Goal: Task Accomplishment & Management: Manage account settings

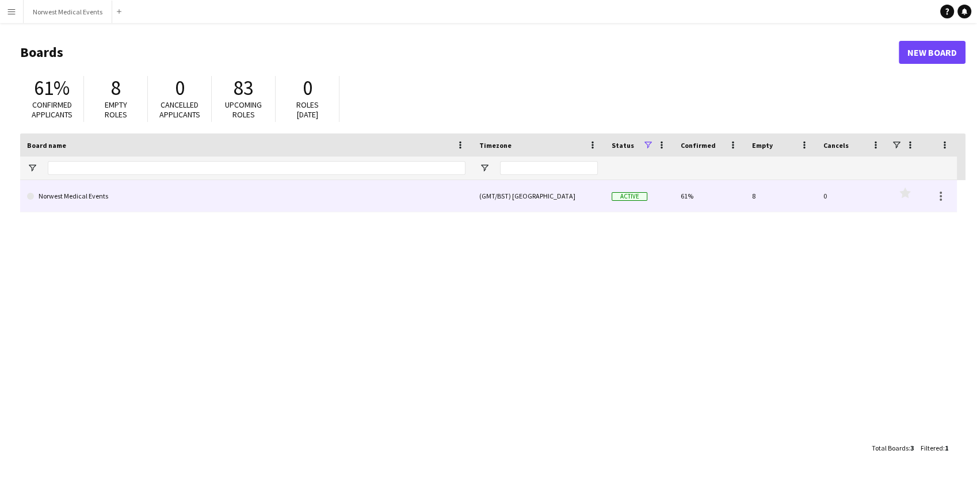
click at [215, 201] on link "Norwest Medical Events" at bounding box center [246, 196] width 439 height 32
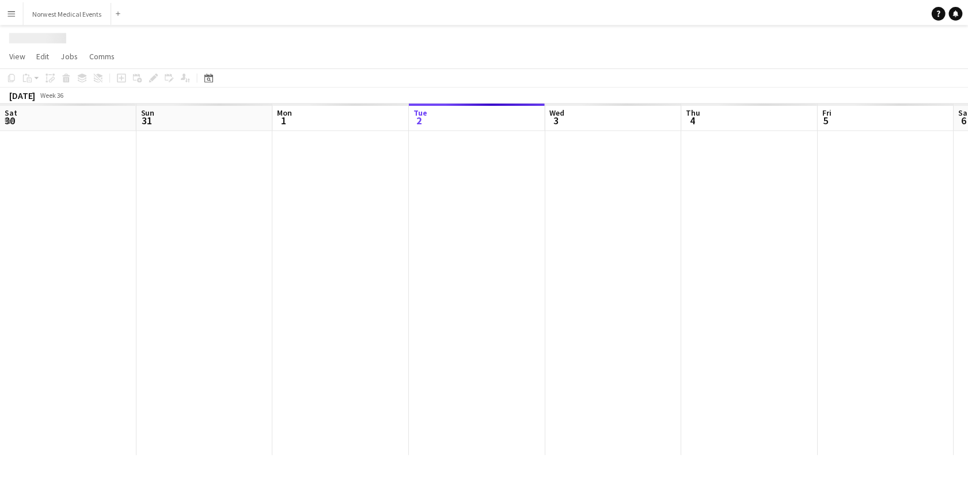
scroll to position [0, 275]
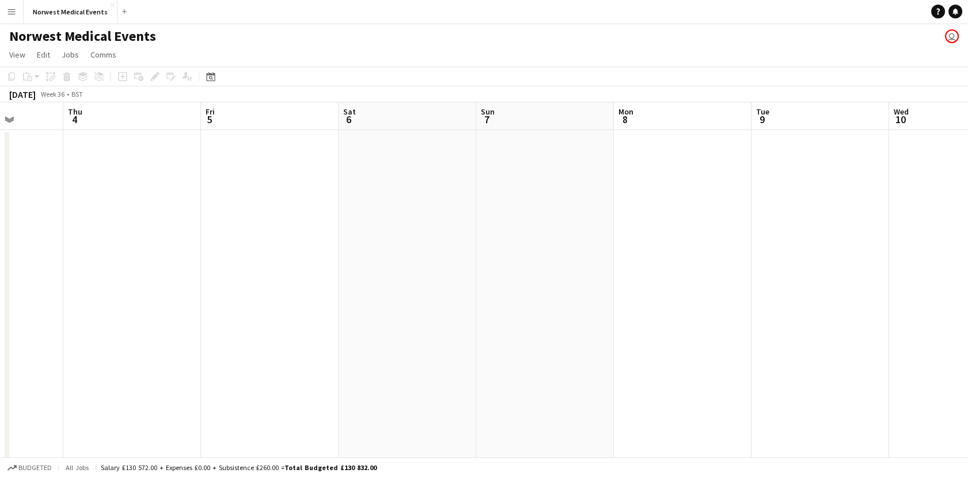
drag, startPoint x: 610, startPoint y: 241, endPoint x: 252, endPoint y: 246, distance: 358.0
click at [252, 246] on app-calendar-viewport "Mon 1 Tue 2 Wed 3 Thu 4 Fri 5 Sat 6 Sun 7 Mon 8 Tue 9 Wed 10 Thu 11 Fri 12 Sat …" at bounding box center [484, 329] width 968 height 454
drag, startPoint x: 677, startPoint y: 260, endPoint x: 238, endPoint y: 307, distance: 441.1
click at [238, 307] on app-calendar-viewport "Mon 1 Tue 2 Wed 3 Thu 4 Fri 5 Sat 6 Sun 7 Mon 8 Tue 9 Wed 10 Thu 11 Fri 12 Sat …" at bounding box center [484, 329] width 968 height 454
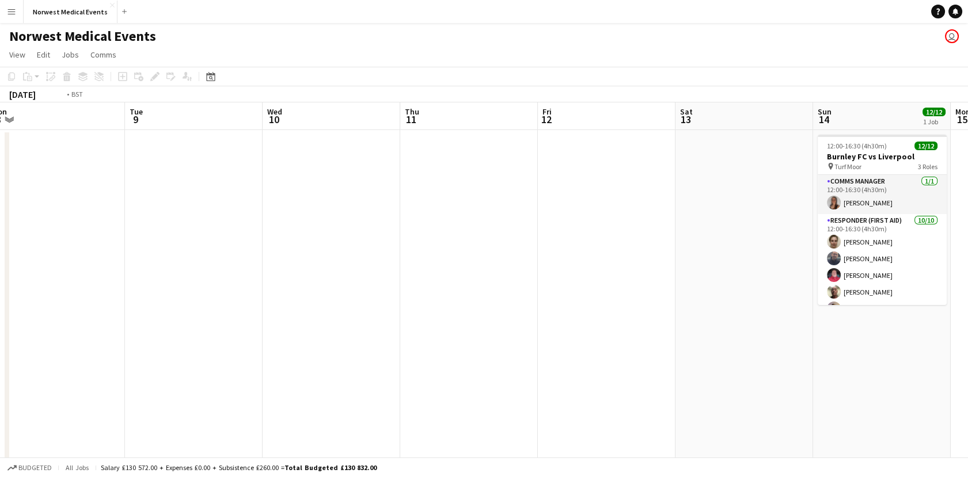
drag, startPoint x: 643, startPoint y: 304, endPoint x: 169, endPoint y: 348, distance: 475.7
click at [169, 348] on app-calendar-viewport "Thu 4 Fri 5 Sat 6 Sun 7 Mon 8 Tue 9 Wed 10 Thu 11 Fri 12 Sat 13 Sun 14 12/12 1 …" at bounding box center [484, 329] width 968 height 454
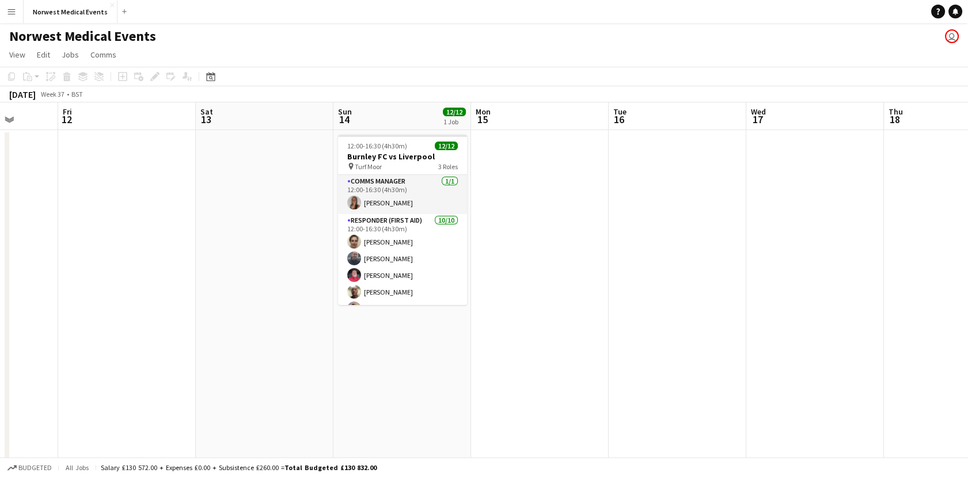
drag, startPoint x: 603, startPoint y: 352, endPoint x: 418, endPoint y: 361, distance: 185.0
click at [418, 361] on app-calendar-viewport "Mon 8 Tue 9 Wed 10 Thu 11 Fri 12 Sat 13 Sun 14 12/12 1 Job Mon 15 Tue 16 Wed 17…" at bounding box center [484, 416] width 968 height 629
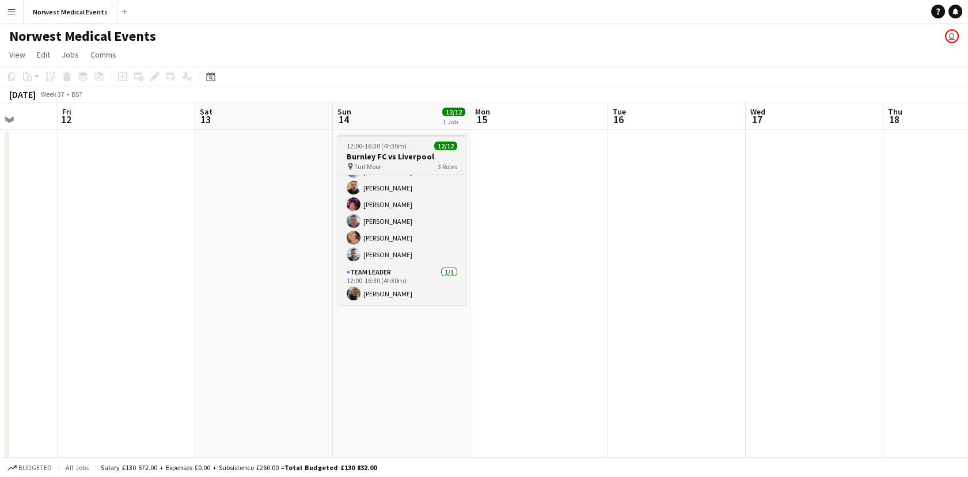
scroll to position [0, 0]
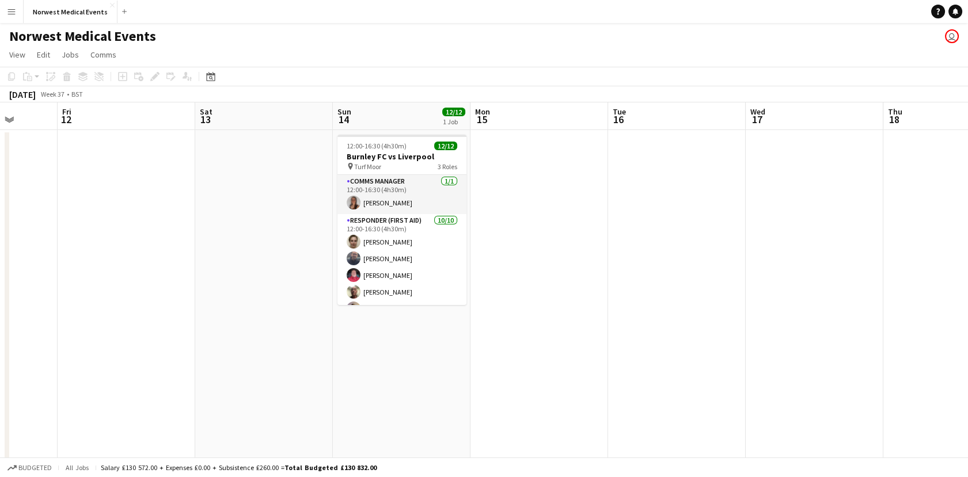
click at [662, 231] on app-date-cell at bounding box center [677, 404] width 138 height 548
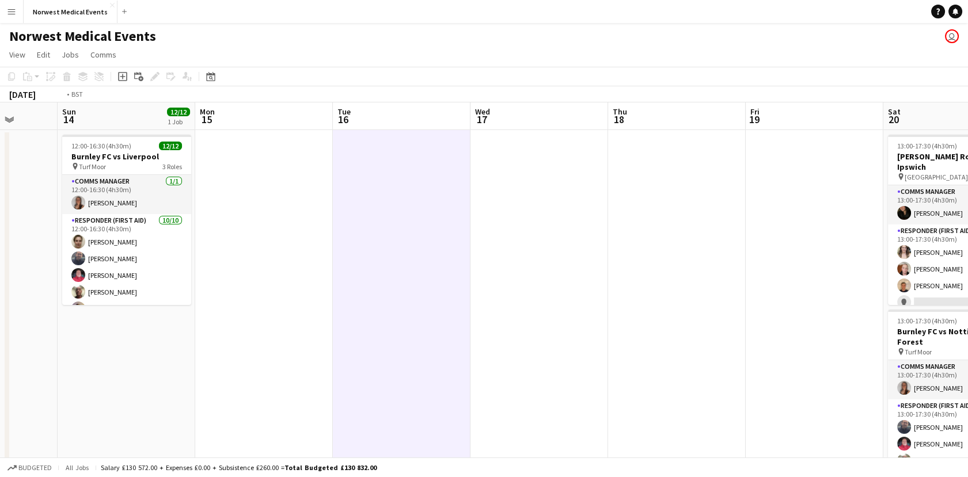
drag, startPoint x: 732, startPoint y: 330, endPoint x: 249, endPoint y: 440, distance: 494.7
click at [249, 440] on app-calendar-viewport "Wed 10 Thu 11 Fri 12 Sat 13 Sun 14 12/12 1 Job Mon 15 Tue 16 Wed 17 Thu 18 Fri …" at bounding box center [484, 416] width 968 height 629
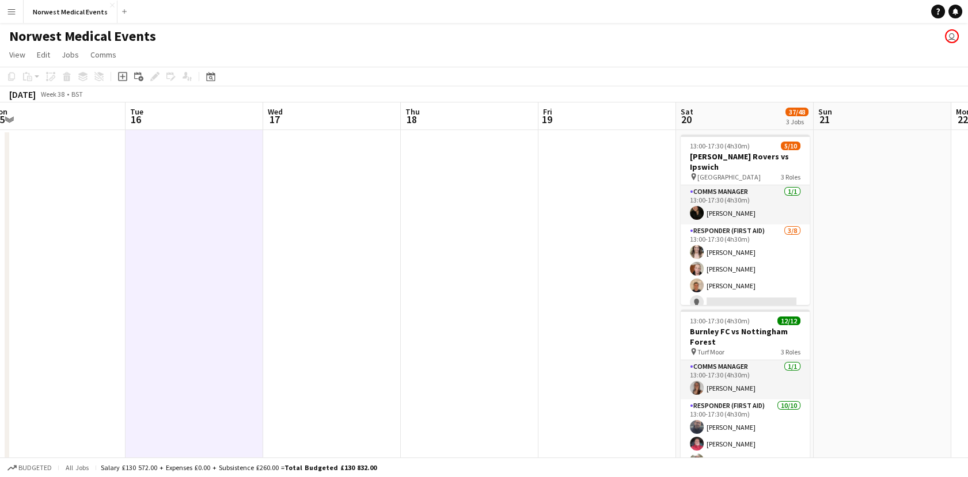
click at [458, 350] on app-date-cell at bounding box center [470, 404] width 138 height 548
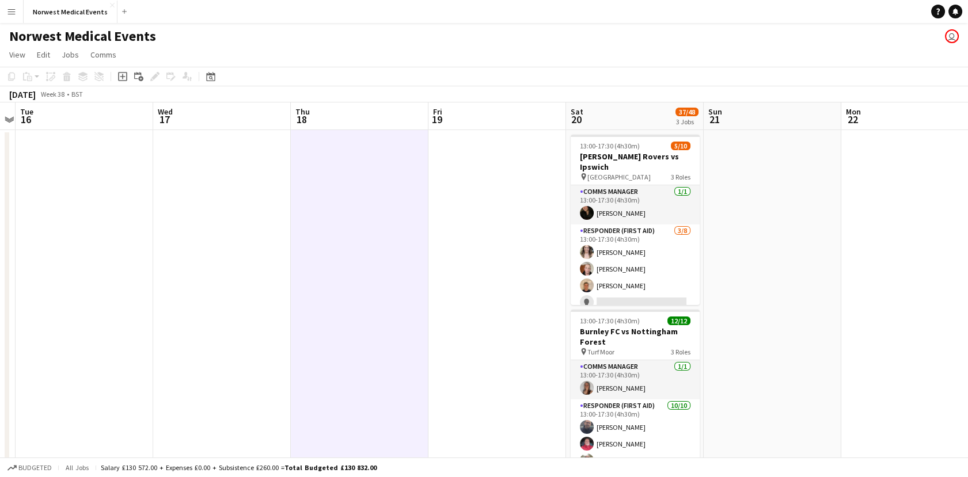
scroll to position [0, 402]
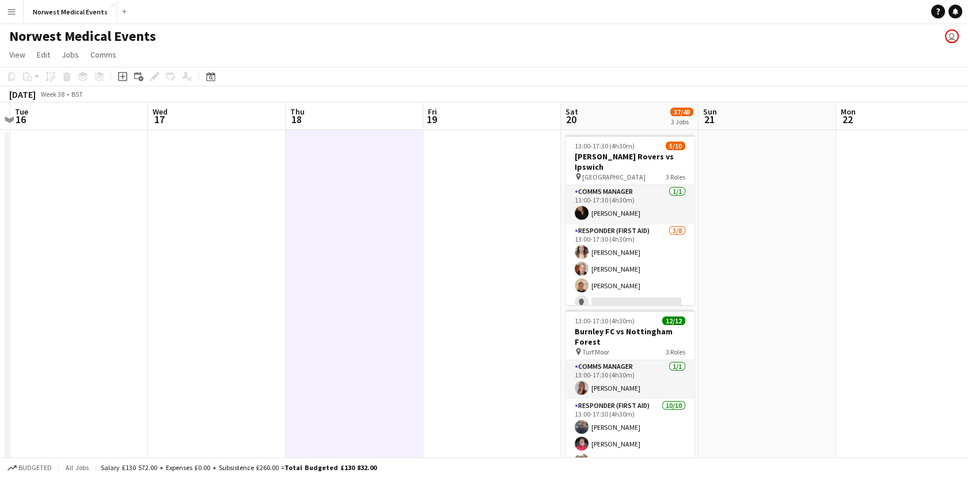
drag, startPoint x: 612, startPoint y: 197, endPoint x: 497, endPoint y: 219, distance: 117.2
click at [497, 219] on app-calendar-viewport "Sat 13 Sun 14 12/12 1 Job Mon 15 Tue 16 Wed 17 Thu 18 Fri 19 Sat 20 37/48 3 Job…" at bounding box center [484, 416] width 968 height 629
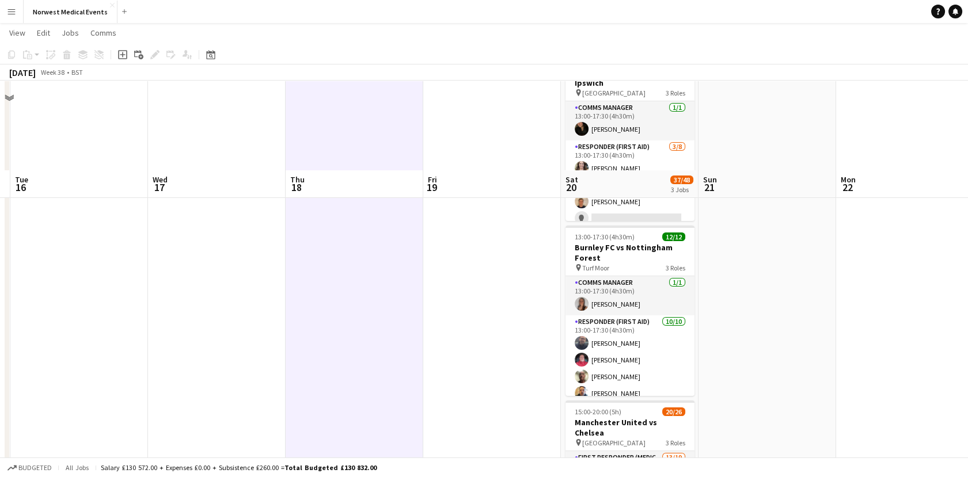
scroll to position [0, 0]
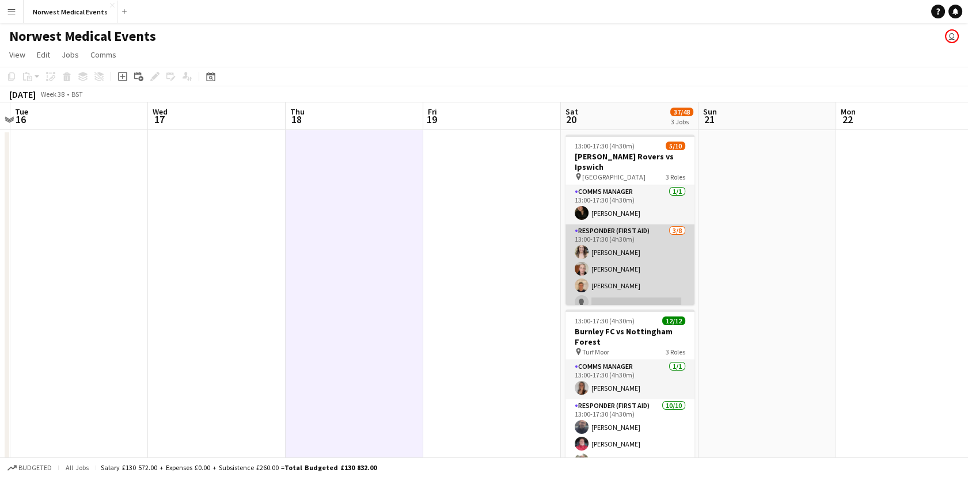
click at [639, 287] on app-card-role "Responder (First Aid) [DATE] 13:00-17:30 (4h30m) [PERSON_NAME] [PERSON_NAME] [P…" at bounding box center [629, 302] width 129 height 156
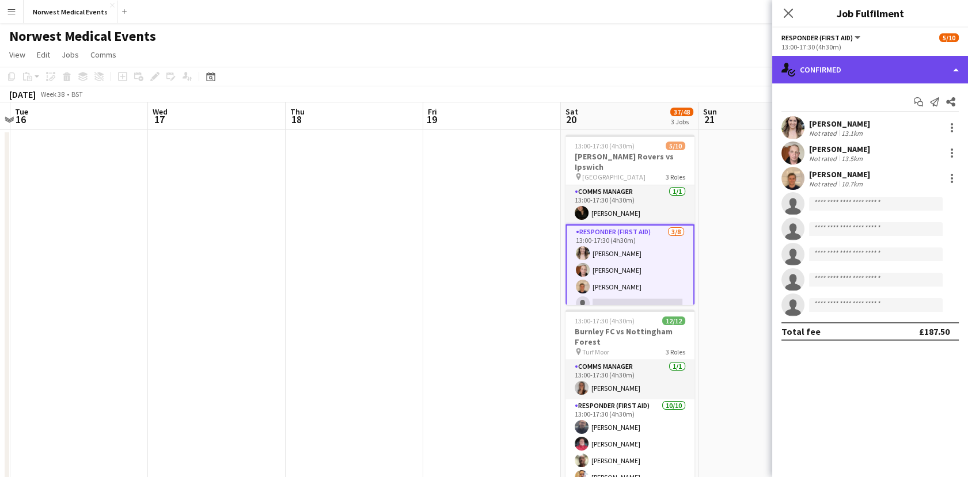
click at [866, 77] on div "single-neutral-actions-check-2 Confirmed" at bounding box center [870, 70] width 196 height 28
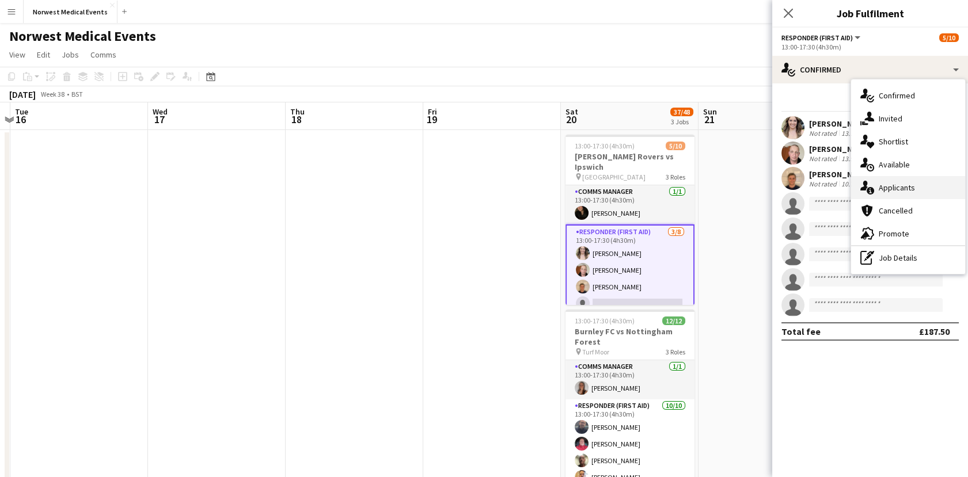
click at [891, 186] on span "Applicants" at bounding box center [896, 187] width 36 height 10
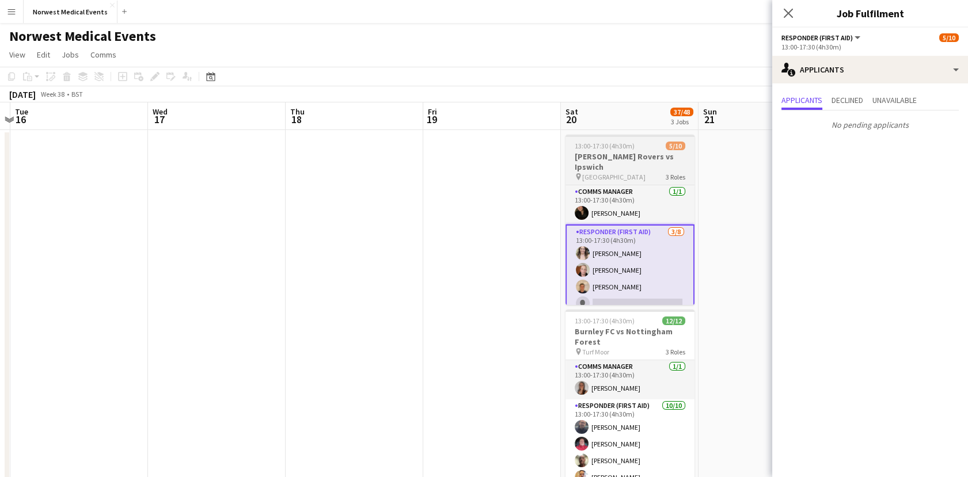
scroll to position [106, 0]
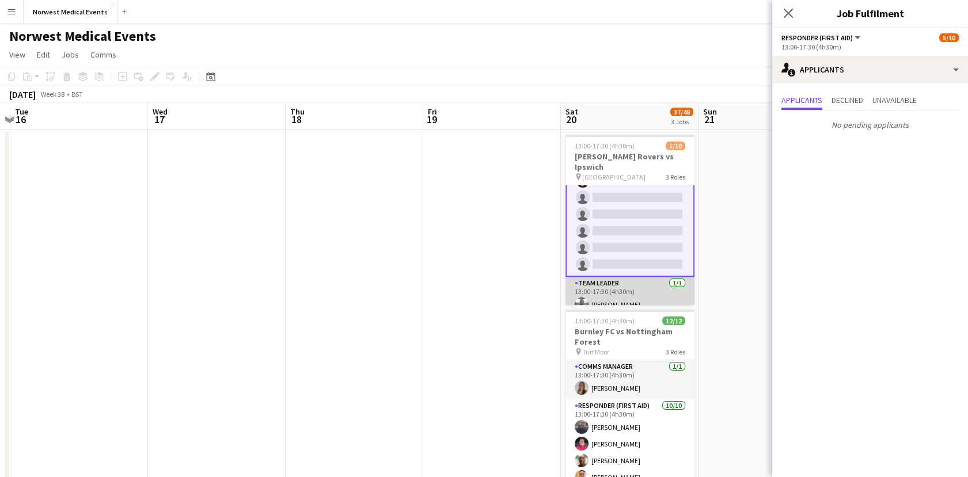
click at [601, 287] on app-card-role "Team Leader [DATE] 13:00-17:30 (4h30m) [PERSON_NAME]" at bounding box center [629, 296] width 129 height 39
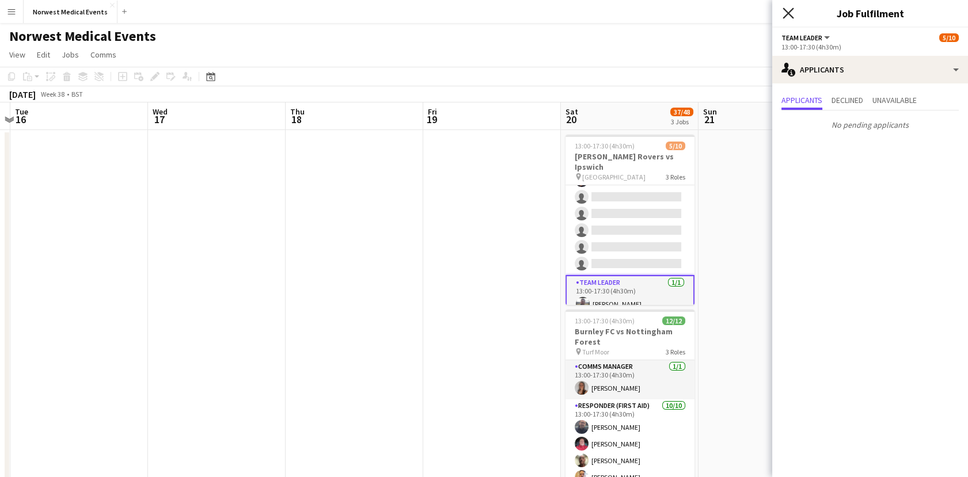
click at [793, 15] on icon "Close pop-in" at bounding box center [787, 12] width 11 height 11
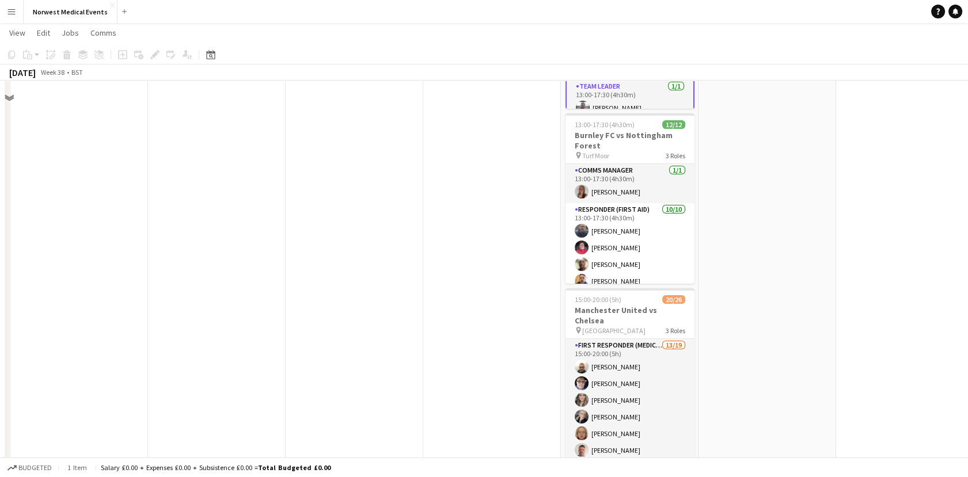
scroll to position [272, 0]
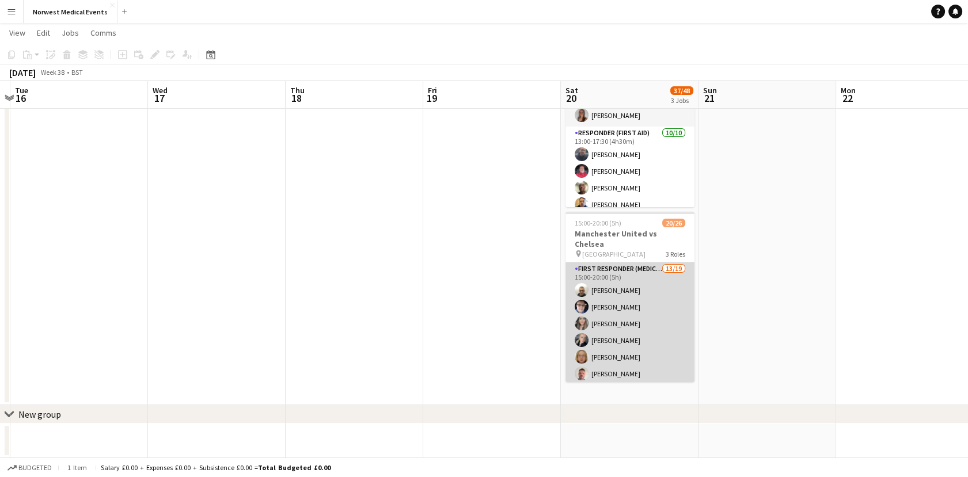
click at [606, 373] on app-card-role "First Responder (Medical) 13/19 15:00-20:00 (5h) [PERSON_NAME] [PERSON_NAME] [P…" at bounding box center [629, 432] width 129 height 340
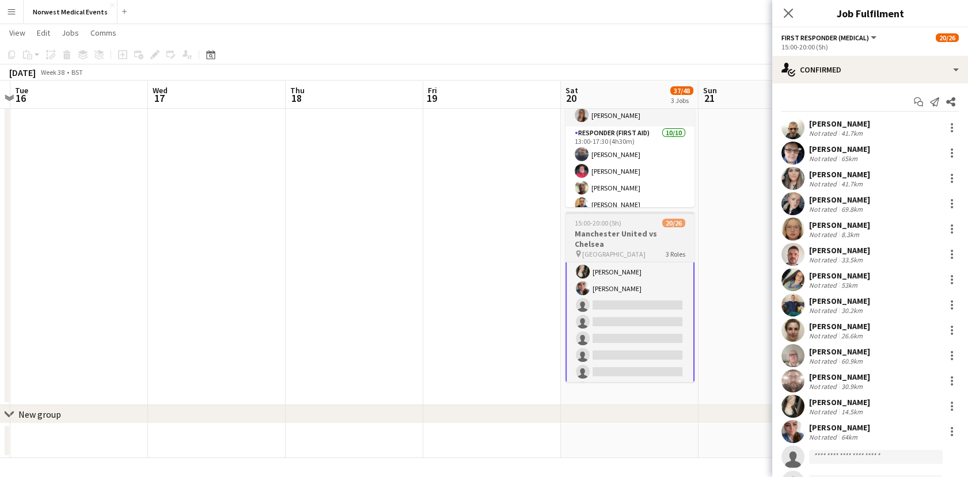
scroll to position [195, 0]
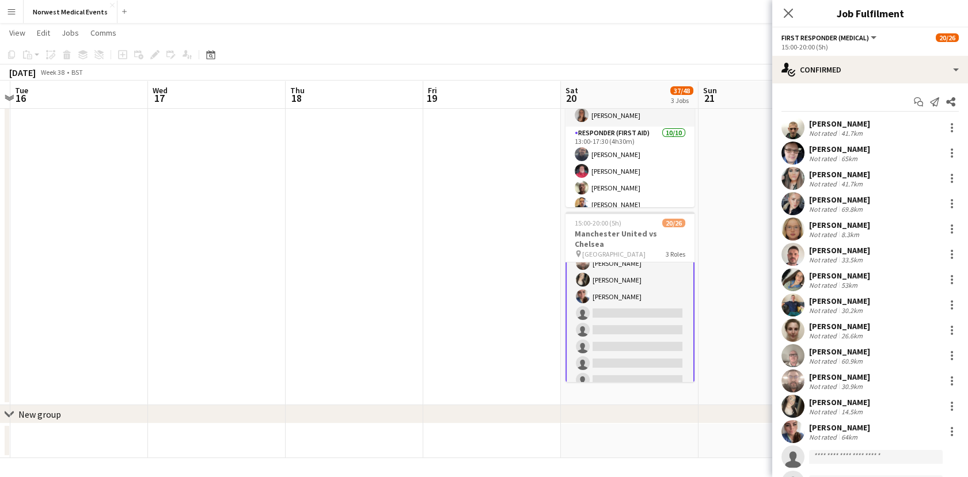
click at [677, 309] on app-card-role "First Responder (Medical) 13/19 15:00-20:00 (5h) [PERSON_NAME] [PERSON_NAME] [P…" at bounding box center [629, 238] width 129 height 342
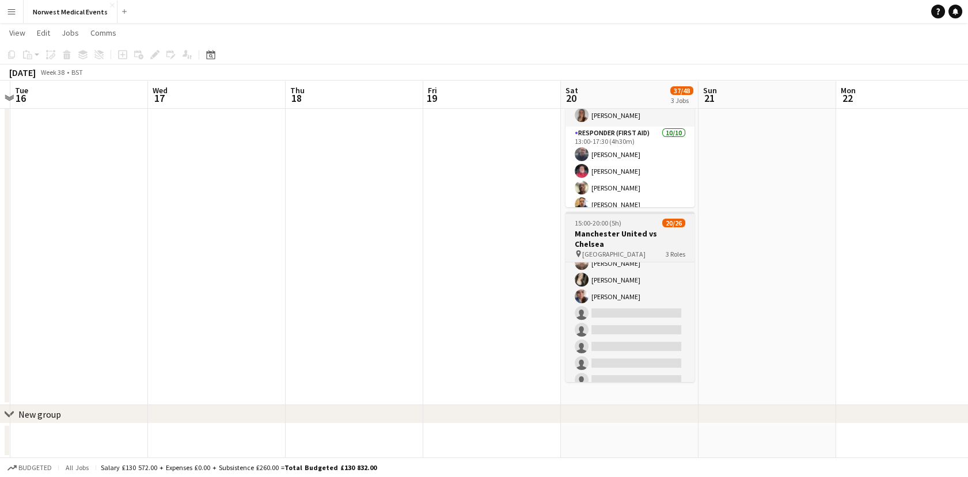
scroll to position [371, 0]
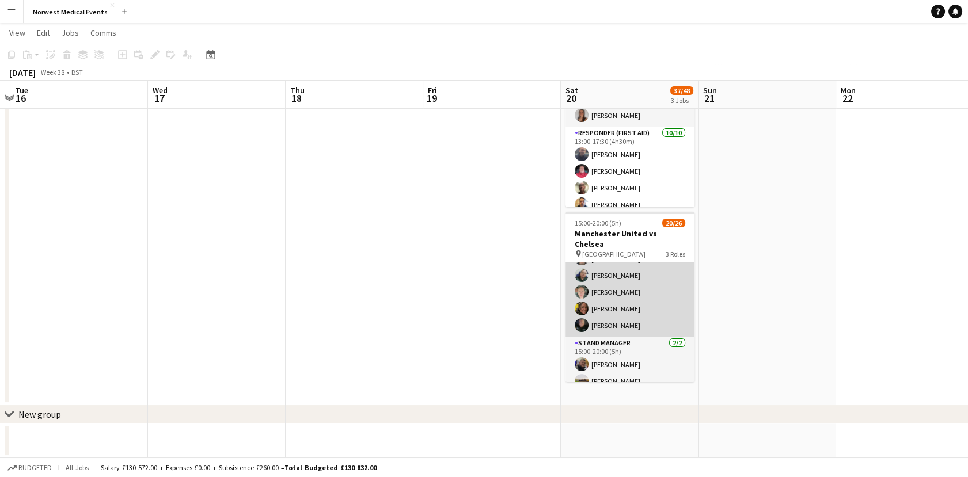
click at [639, 301] on app-card-role "Senior Responder (FREC 4 or Above) [DATE] 15:00-20:00 (5h) [PERSON_NAME] [PERSO…" at bounding box center [629, 284] width 129 height 106
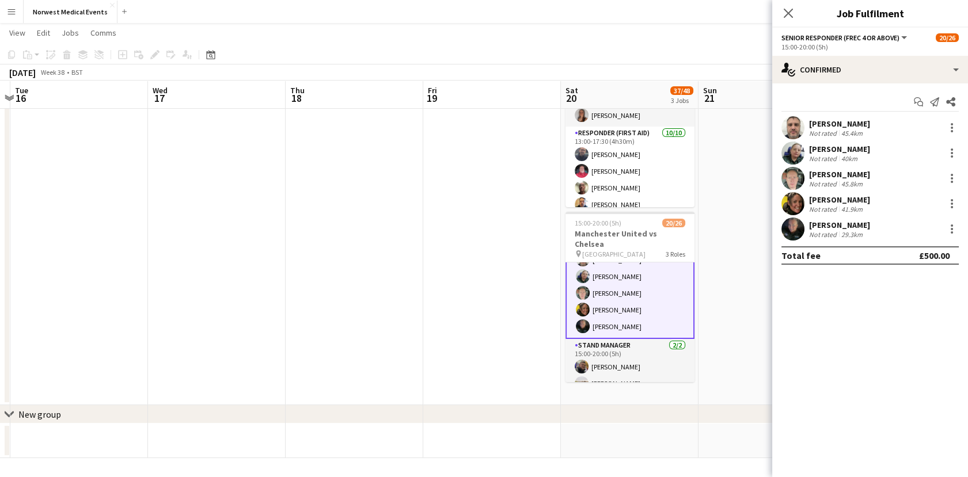
scroll to position [372, 0]
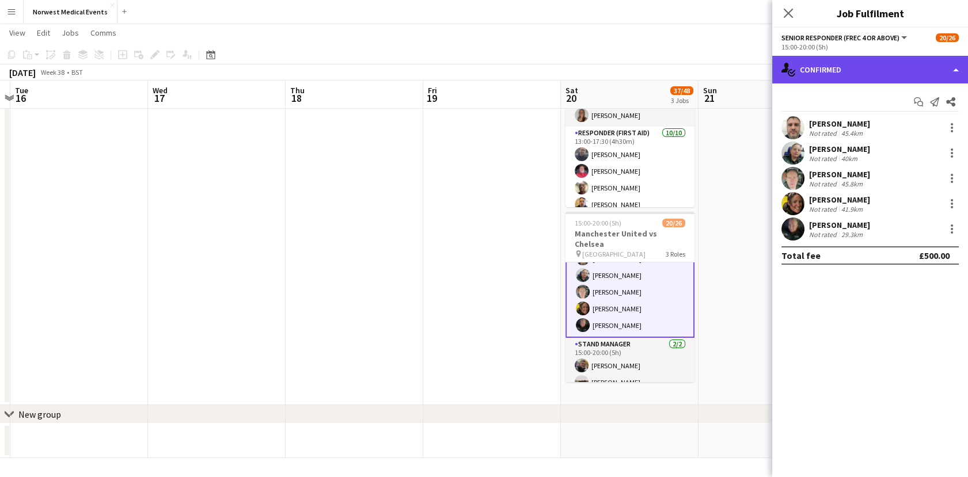
click at [873, 69] on div "single-neutral-actions-check-2 Confirmed" at bounding box center [870, 70] width 196 height 28
